Goal: Information Seeking & Learning: Learn about a topic

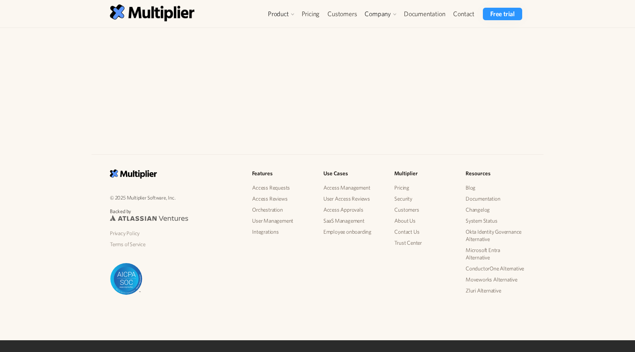
scroll to position [528, 0]
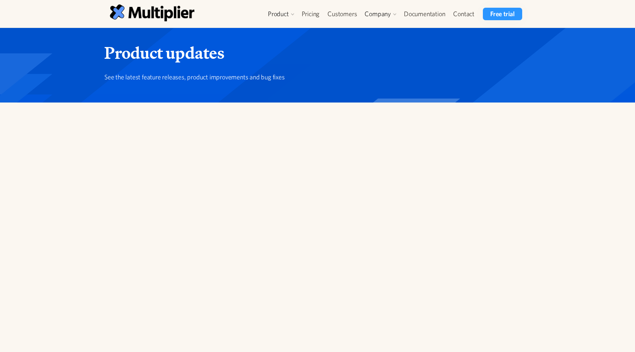
click at [104, 117] on released-page at bounding box center [104, 117] width 0 height 0
click at [419, 18] on link "Documentation" at bounding box center [424, 14] width 49 height 12
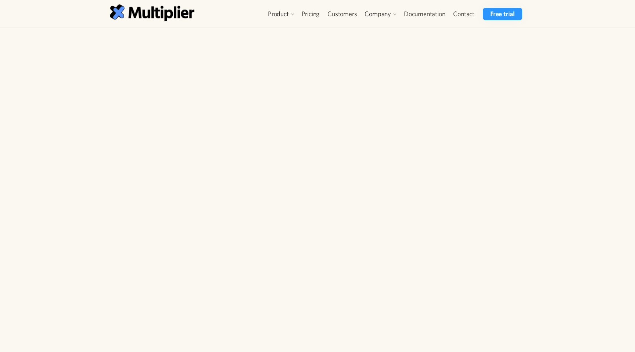
scroll to position [116, 0]
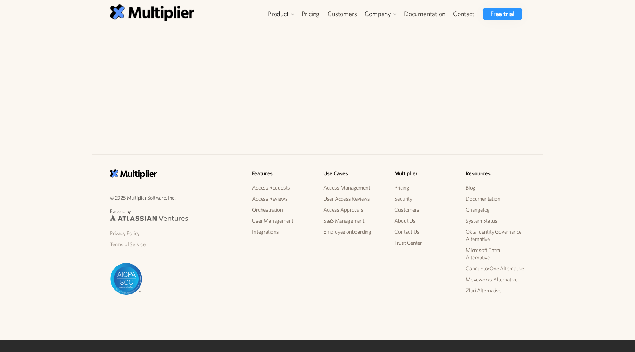
scroll to position [2262, 0]
